Goal: Task Accomplishment & Management: Use online tool/utility

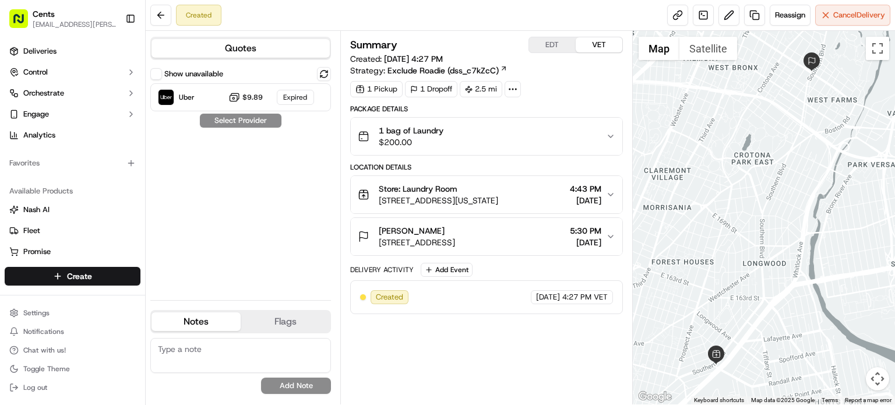
click at [454, 234] on div "[PERSON_NAME]" at bounding box center [417, 231] width 76 height 12
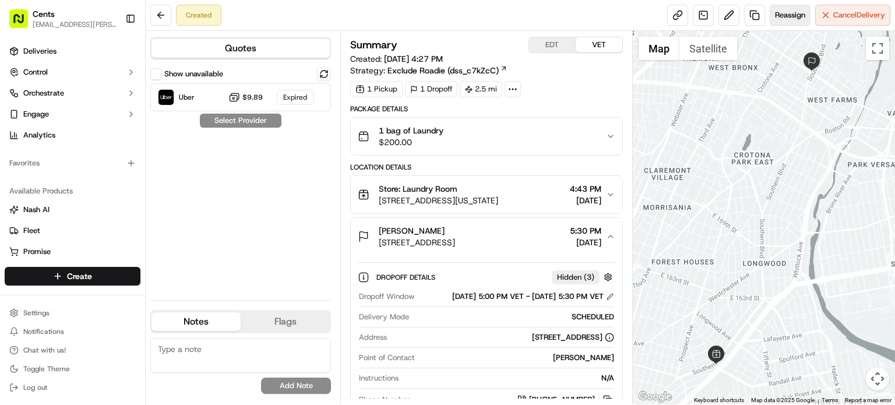
click at [788, 16] on span "Reassign" at bounding box center [790, 15] width 30 height 10
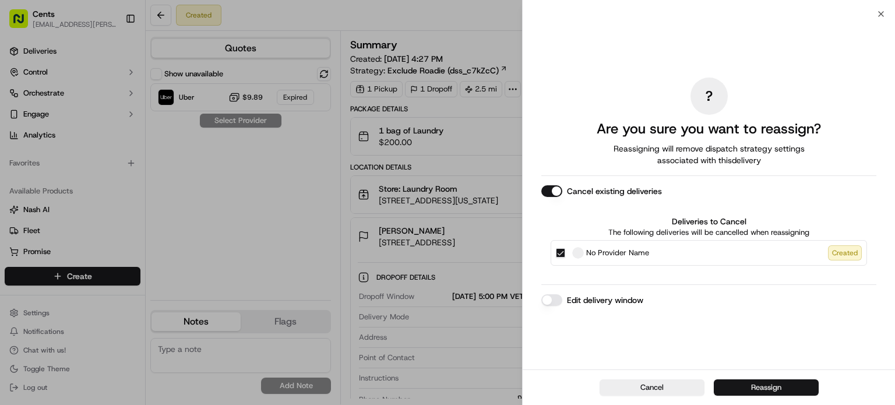
click at [764, 385] on button "Reassign" at bounding box center [766, 387] width 105 height 16
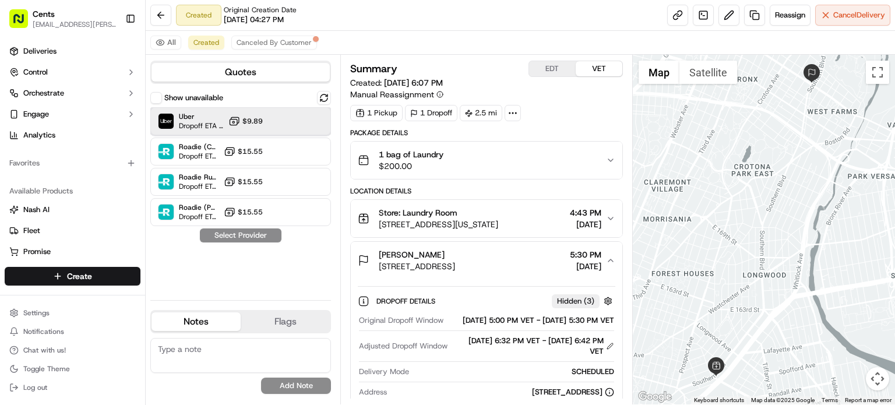
click at [280, 123] on div "Uber Dropoff ETA 41 minutes $9.89" at bounding box center [240, 121] width 181 height 28
click at [249, 237] on button "Assign Provider" at bounding box center [240, 235] width 83 height 14
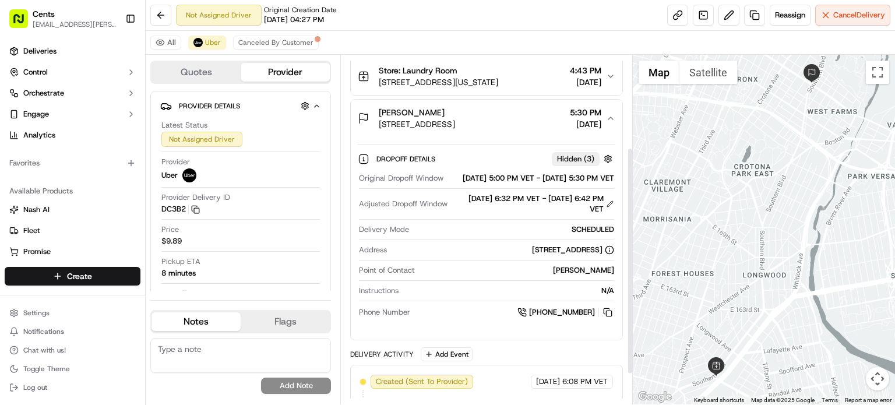
scroll to position [143, 0]
click at [683, 13] on link at bounding box center [677, 15] width 21 height 21
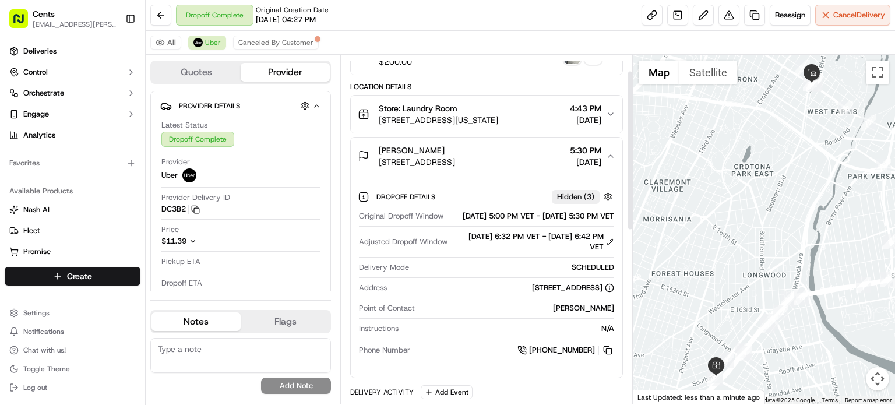
scroll to position [0, 0]
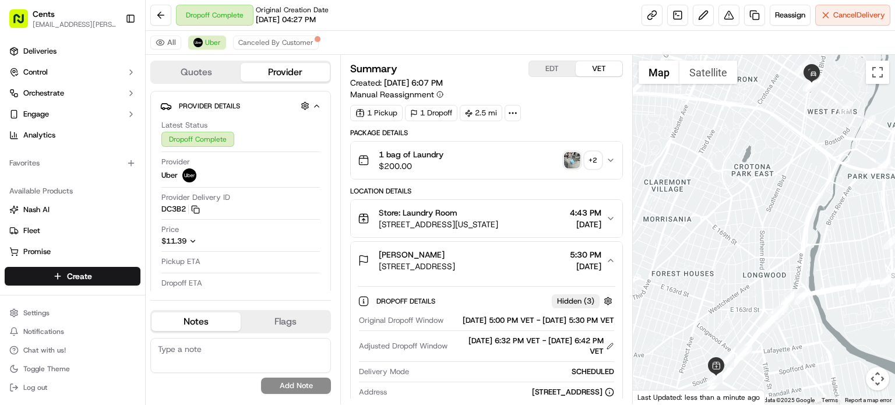
click at [570, 229] on span "[DATE]" at bounding box center [585, 224] width 31 height 12
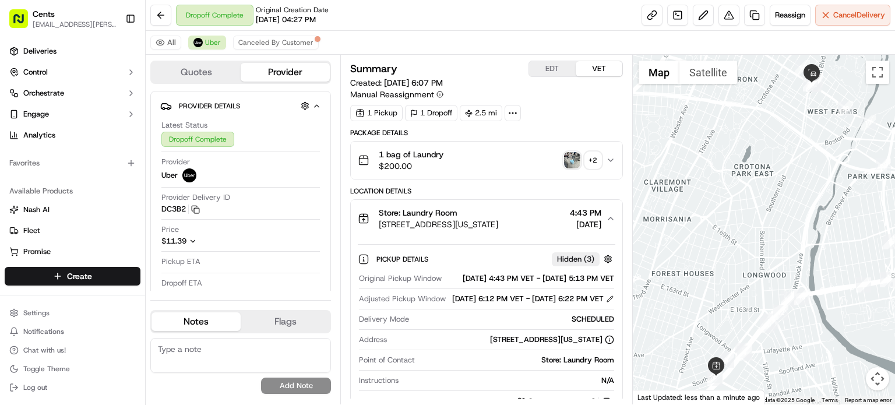
click at [570, 154] on img "button" at bounding box center [572, 160] width 16 height 16
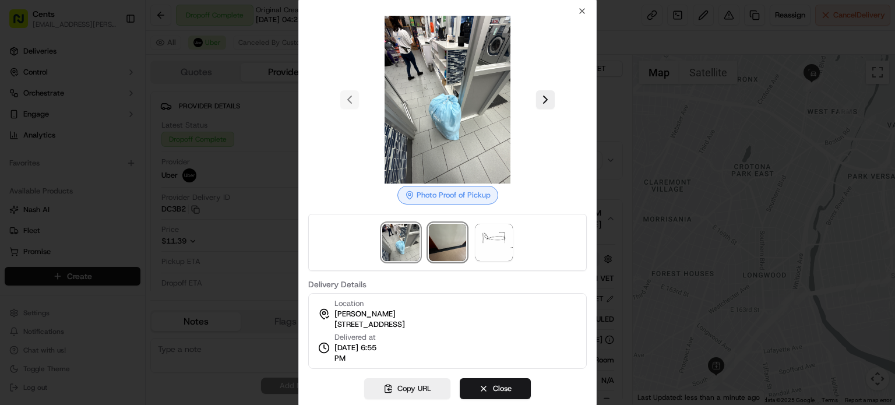
click at [448, 231] on img at bounding box center [447, 242] width 37 height 37
